Goal: Information Seeking & Learning: Find specific fact

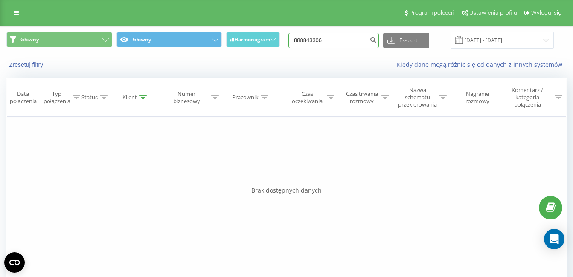
click at [346, 35] on input "888843306" at bounding box center [333, 40] width 90 height 15
drag, startPoint x: 336, startPoint y: 37, endPoint x: 268, endPoint y: 61, distance: 71.8
click at [236, 36] on div "Główny Główny Harmonogram 888843306 Eksport .csv .xls .xlsx [DATE] - [DATE]" at bounding box center [286, 40] width 560 height 17
paste input "48790620809"
type input "790620809"
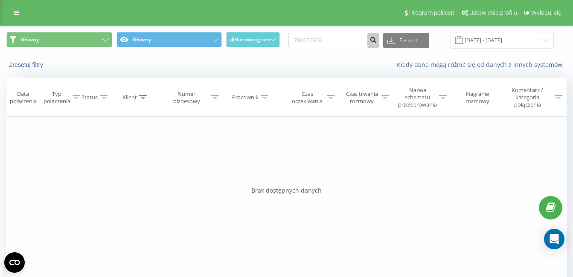
click at [377, 41] on icon "submit" at bounding box center [372, 38] width 7 height 5
